Goal: Transaction & Acquisition: Purchase product/service

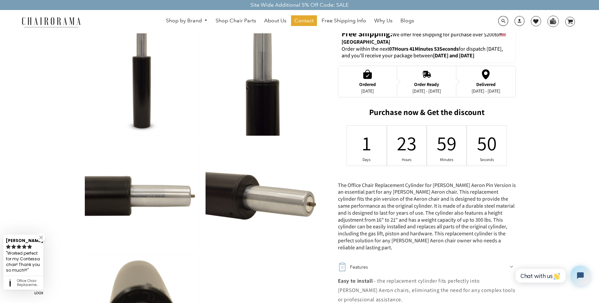
scroll to position [266, 0]
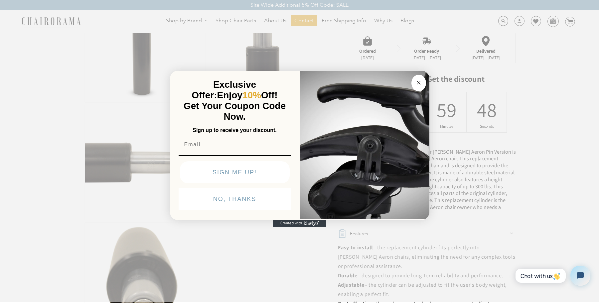
click at [419, 84] on circle "Close dialog" at bounding box center [419, 83] width 8 height 8
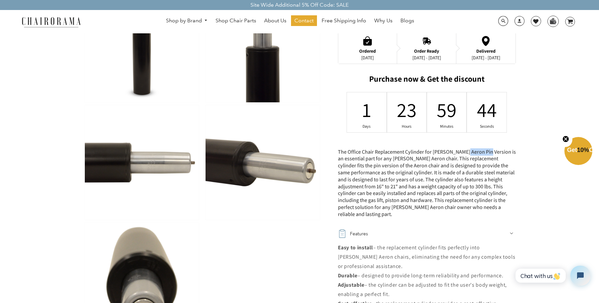
drag, startPoint x: 464, startPoint y: 151, endPoint x: 485, endPoint y: 151, distance: 21.3
click at [485, 151] on div "The Office Chair Replacement Cylinder for [PERSON_NAME] Aeron Pin Version is an…" at bounding box center [427, 182] width 178 height 69
click at [488, 151] on div "The Office Chair Replacement Cylinder for [PERSON_NAME] Aeron Pin Version is an…" at bounding box center [427, 182] width 178 height 69
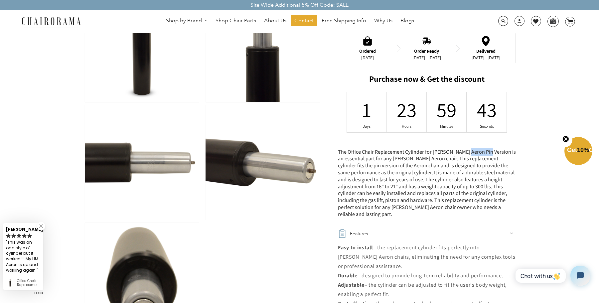
drag, startPoint x: 465, startPoint y: 151, endPoint x: 485, endPoint y: 152, distance: 20.0
click at [485, 152] on div "The Office Chair Replacement Cylinder for [PERSON_NAME] Aeron Pin Version is an…" at bounding box center [427, 182] width 178 height 69
copy div "Aeron Pin"
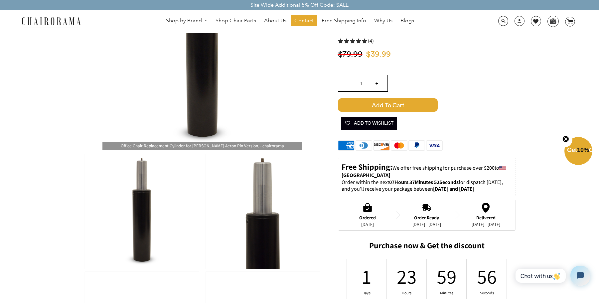
drag, startPoint x: 55, startPoint y: 38, endPoint x: 35, endPoint y: 11, distance: 32.8
